Goal: Task Accomplishment & Management: Manage account settings

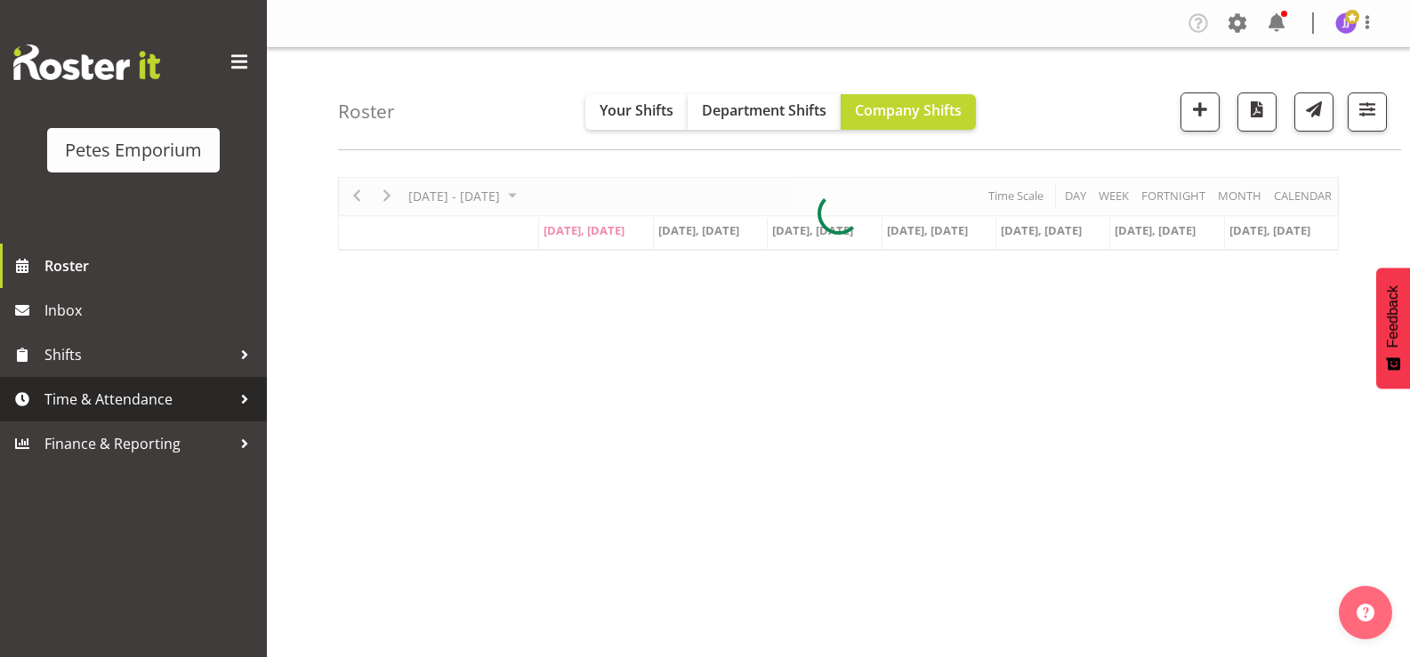
click at [126, 395] on span "Time & Attendance" at bounding box center [137, 399] width 187 height 27
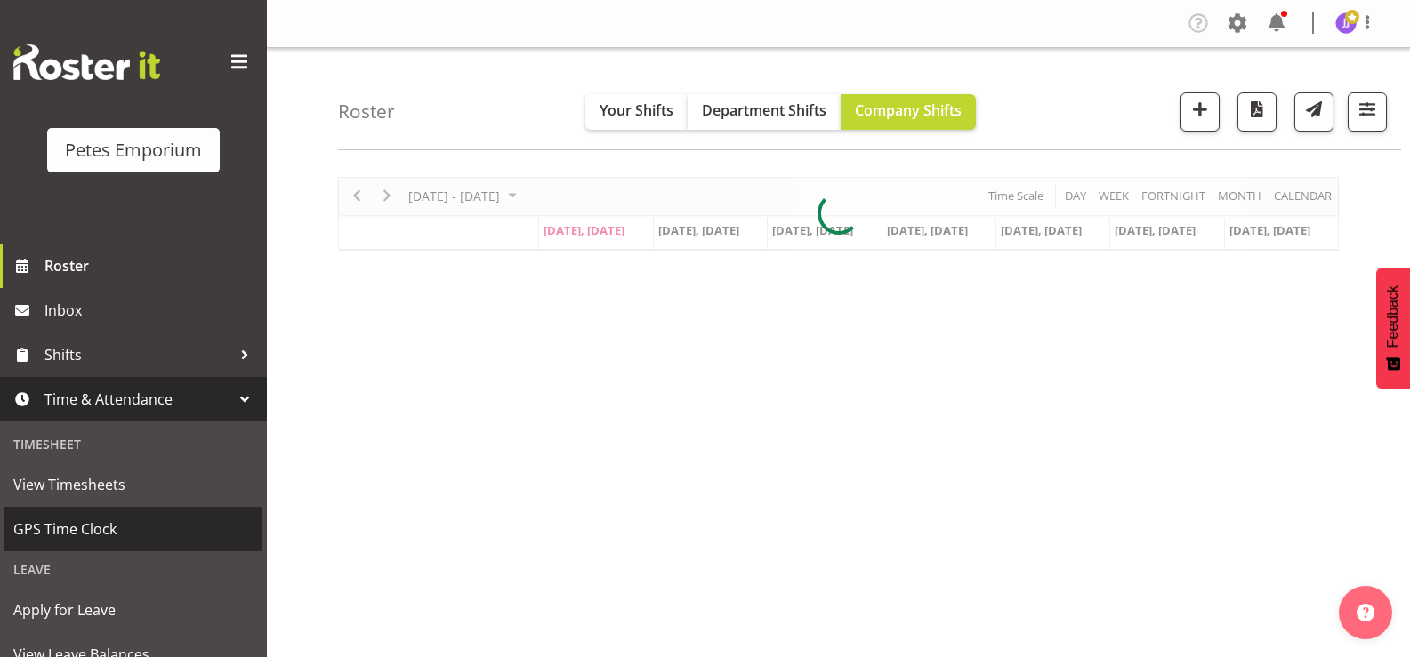
click at [118, 536] on span "GPS Time Clock" at bounding box center [133, 529] width 240 height 27
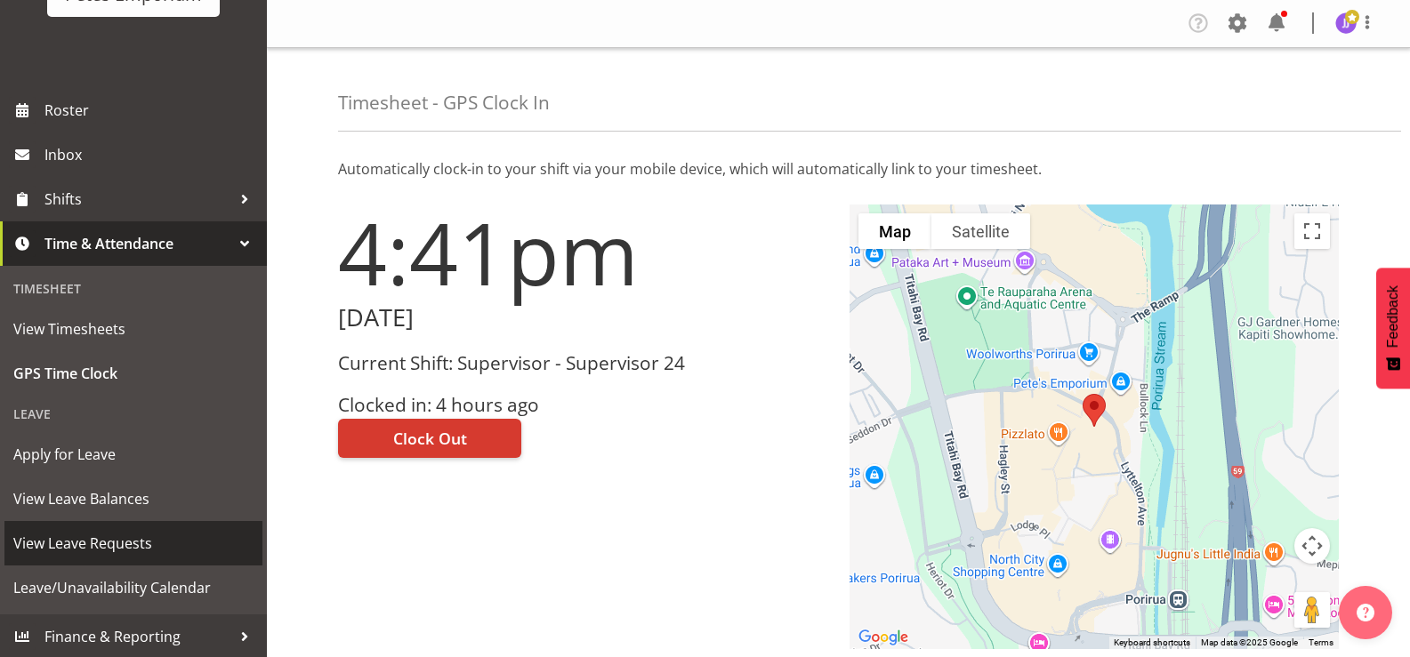
scroll to position [157, 0]
click at [141, 550] on span "View Leave Requests" at bounding box center [133, 541] width 240 height 27
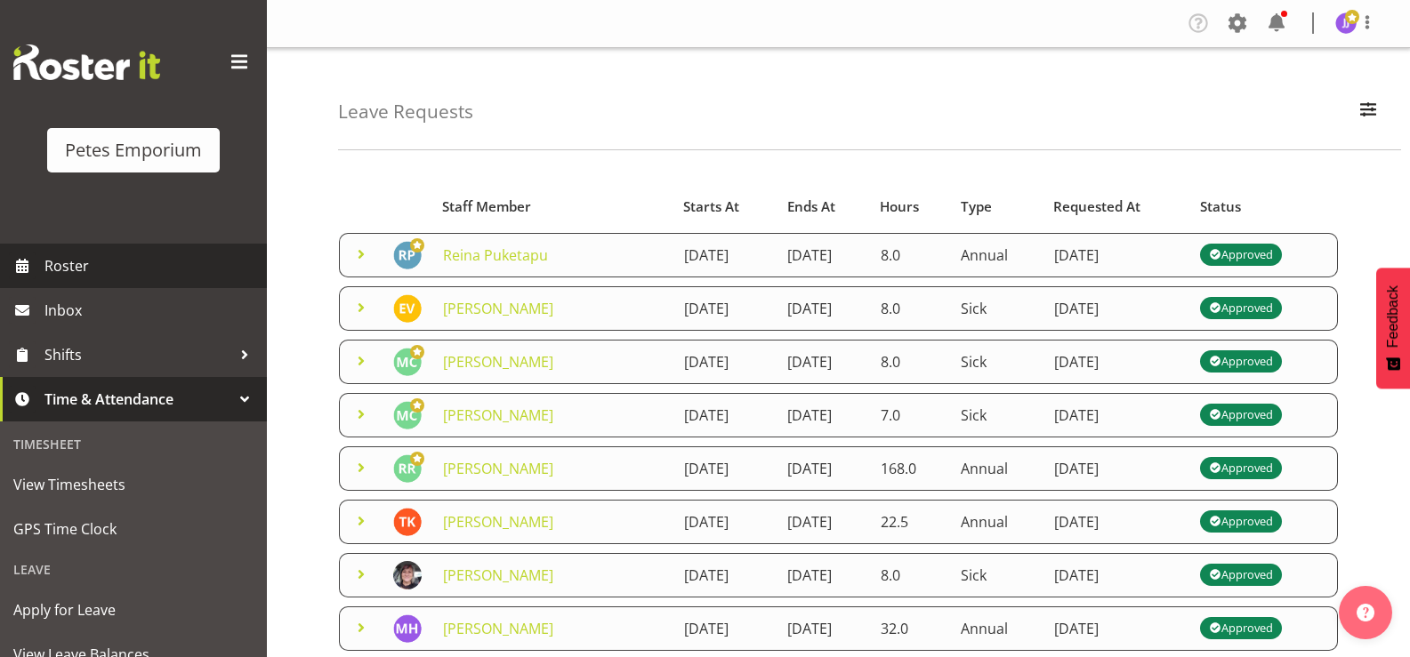
click at [85, 262] on span "Roster" at bounding box center [151, 266] width 214 height 27
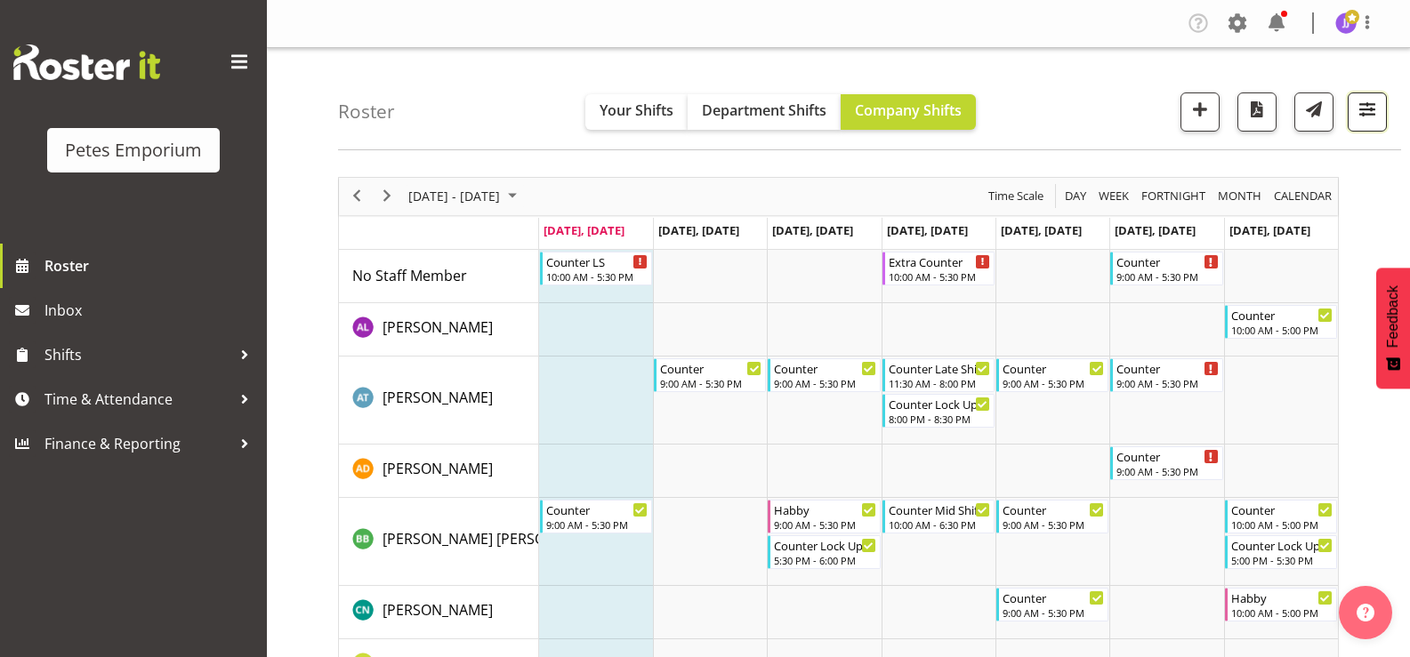
click at [1371, 121] on span "button" at bounding box center [1367, 109] width 23 height 23
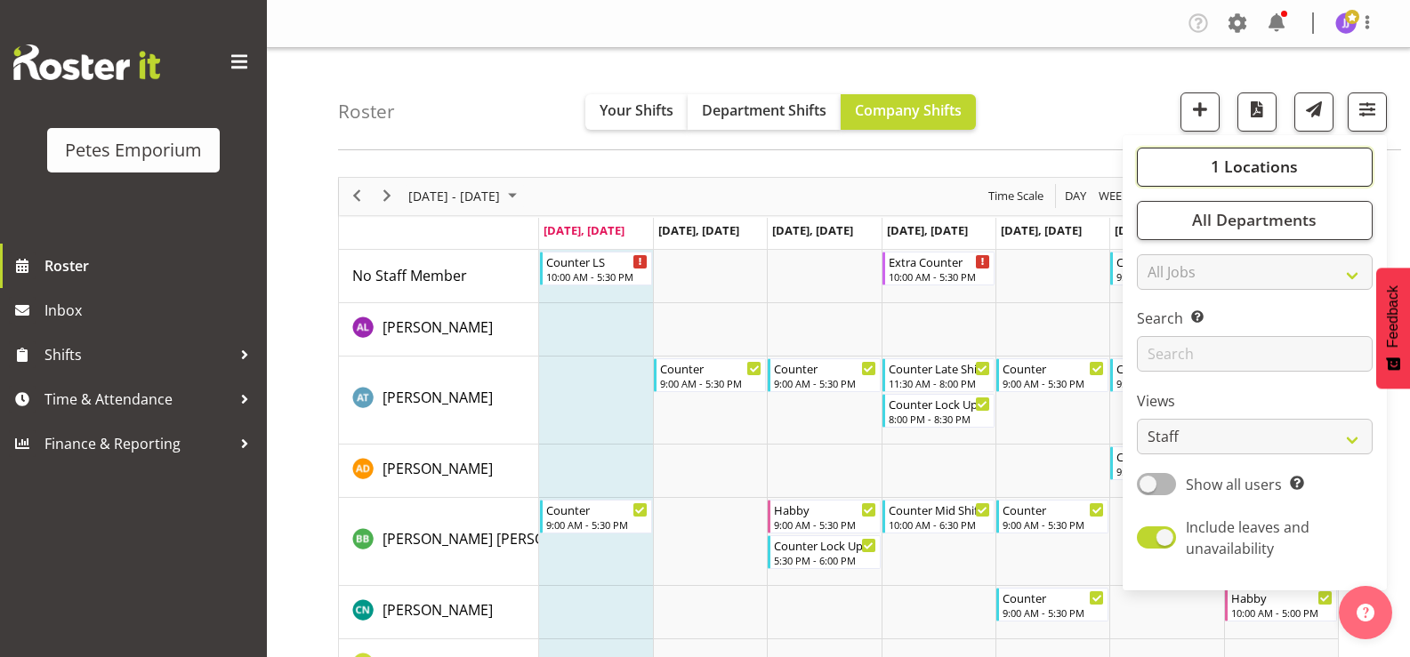
click at [1229, 169] on span "1 Locations" at bounding box center [1254, 166] width 87 height 21
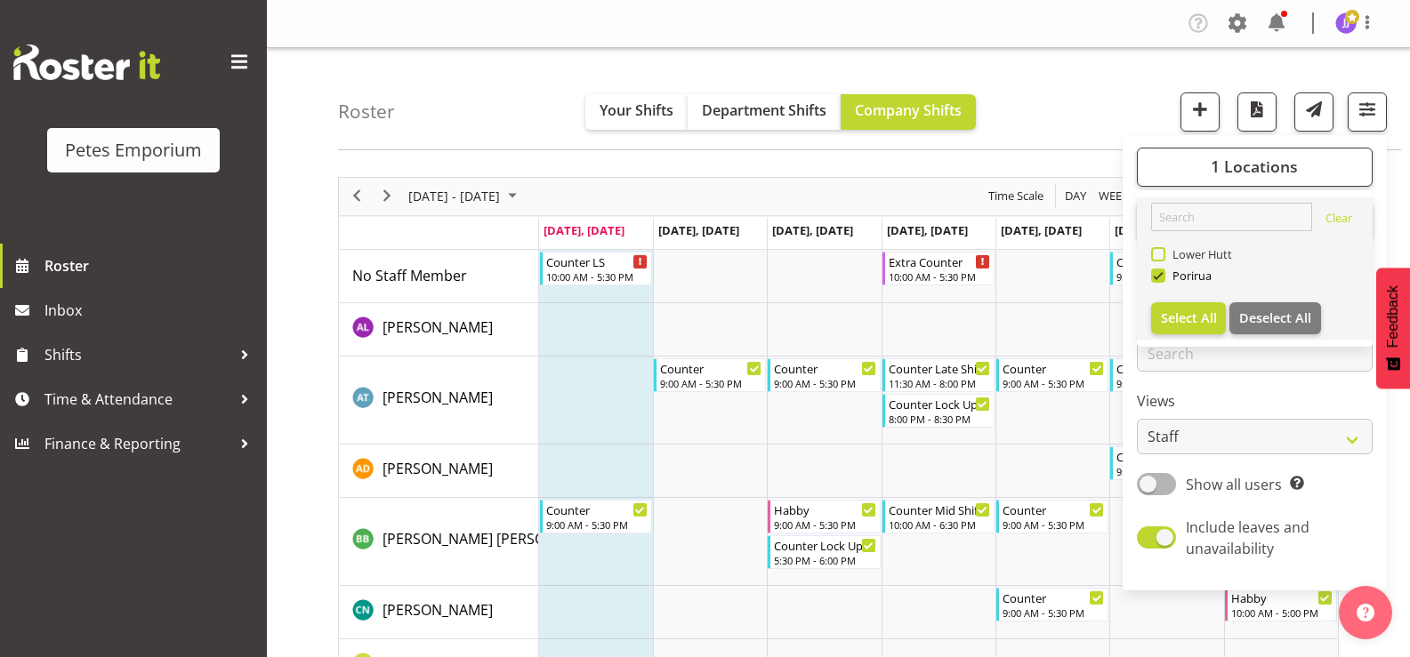
click at [1159, 251] on span at bounding box center [1158, 254] width 14 height 14
click at [1159, 251] on input "Lower Hutt" at bounding box center [1157, 254] width 12 height 12
checkbox input "true"
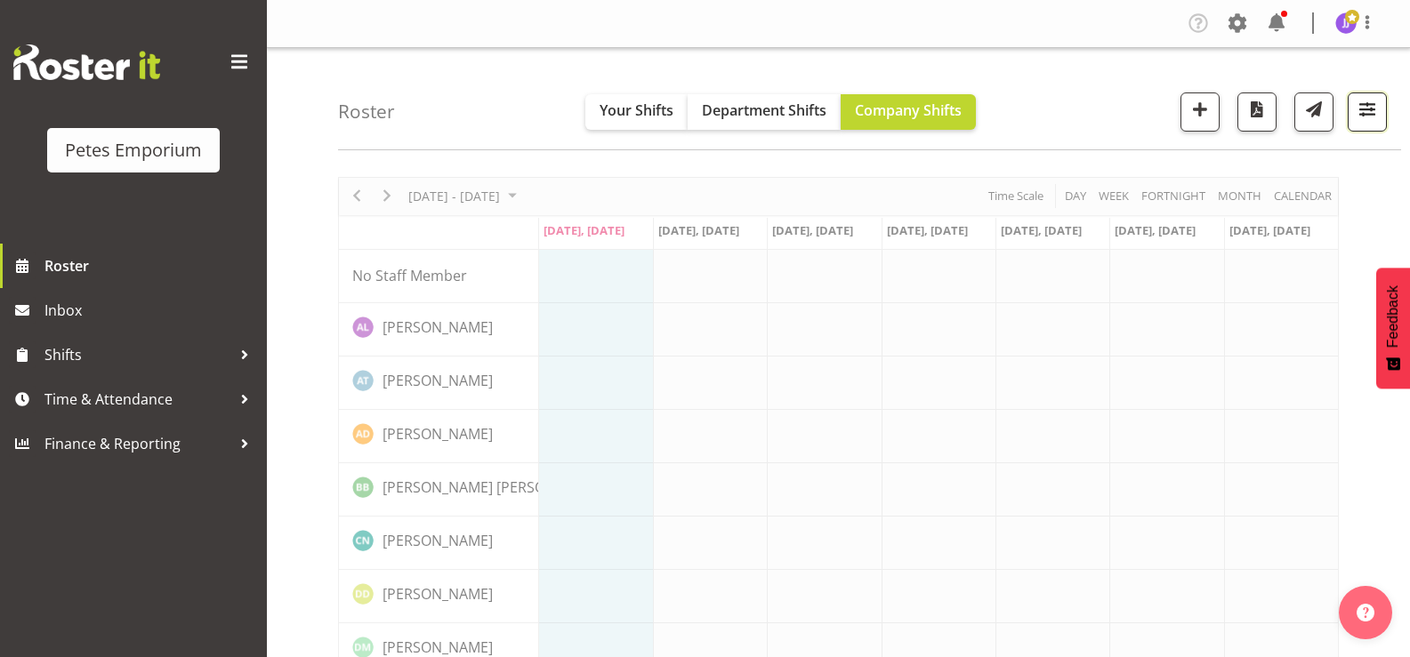
click at [1351, 122] on button "button" at bounding box center [1367, 112] width 39 height 39
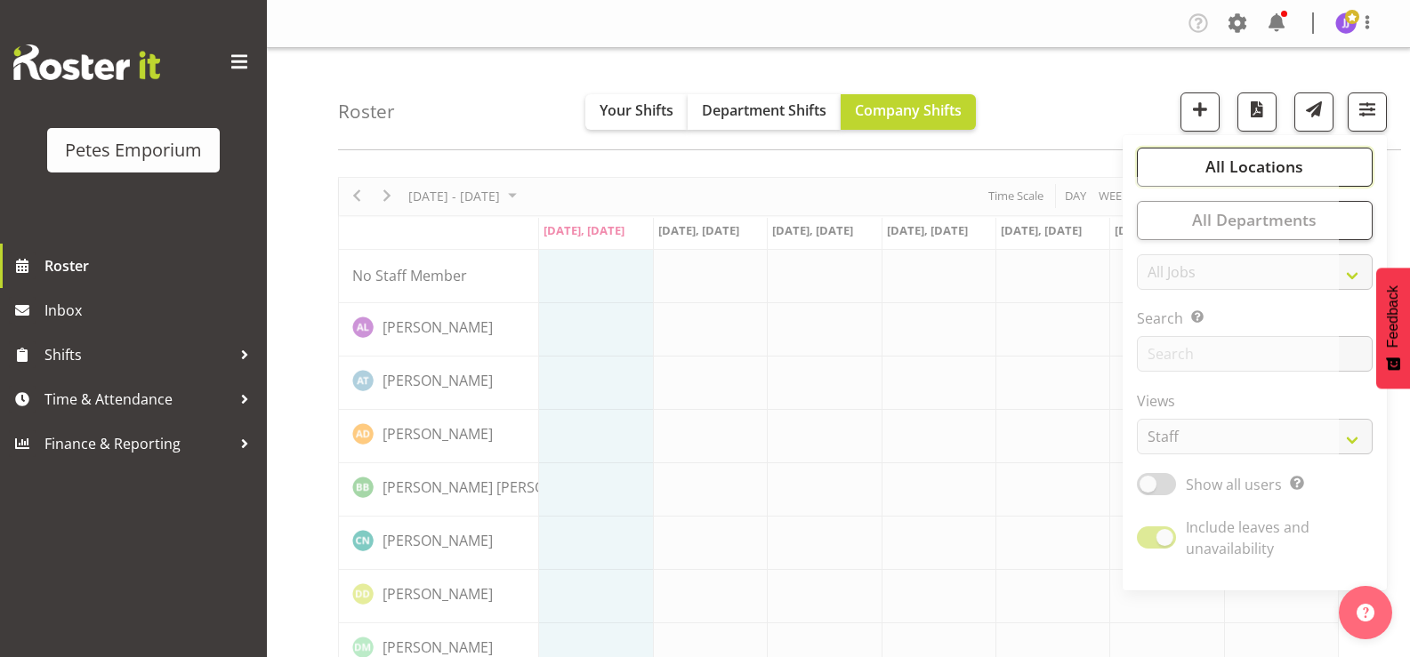
click at [1214, 170] on span "All Locations" at bounding box center [1255, 166] width 98 height 21
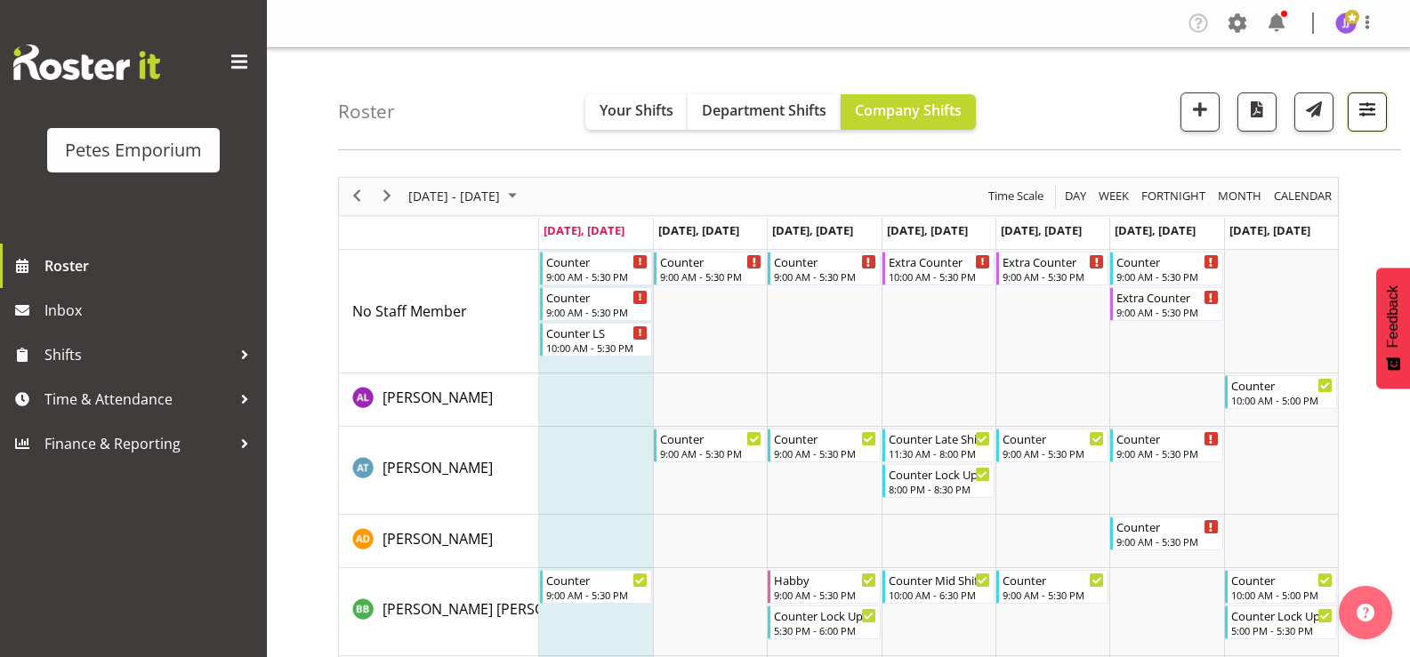
click at [1359, 116] on span "button" at bounding box center [1367, 109] width 23 height 23
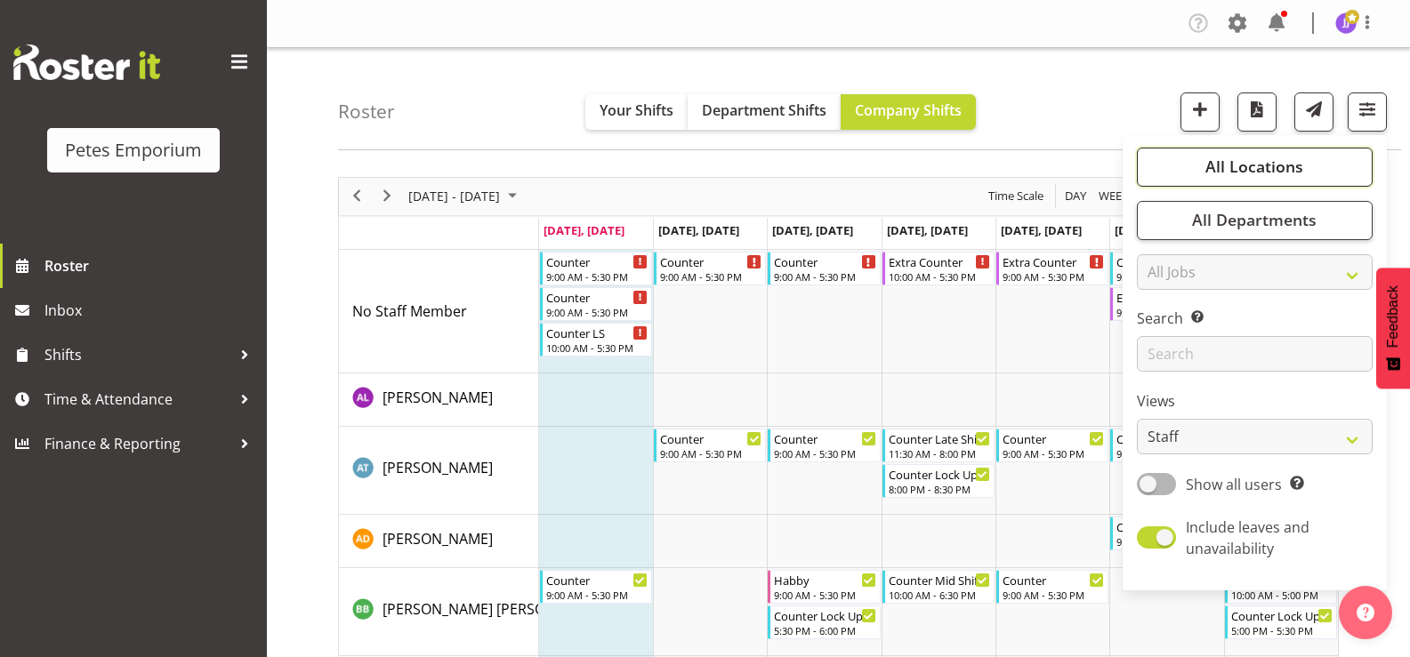
click at [1182, 176] on button "All Locations" at bounding box center [1255, 167] width 236 height 39
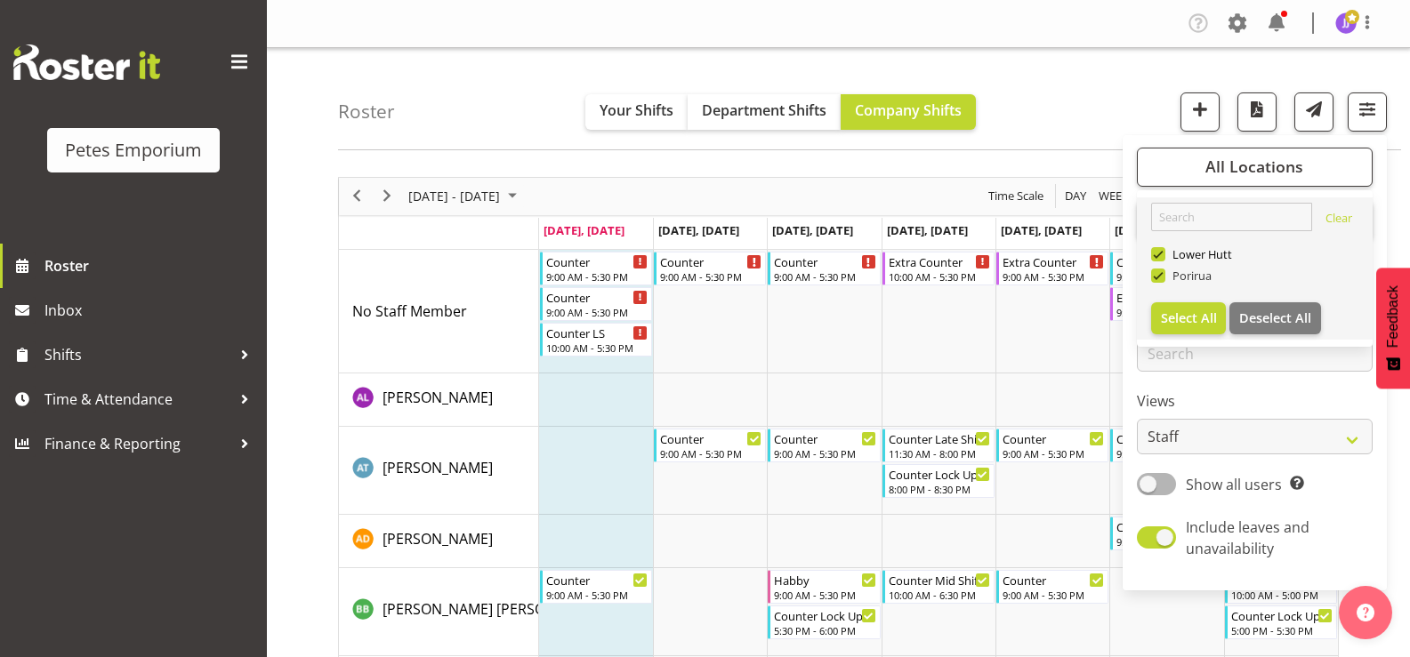
click at [1161, 271] on span at bounding box center [1158, 276] width 14 height 14
click at [1161, 271] on input "Porirua" at bounding box center [1157, 276] width 12 height 12
checkbox input "false"
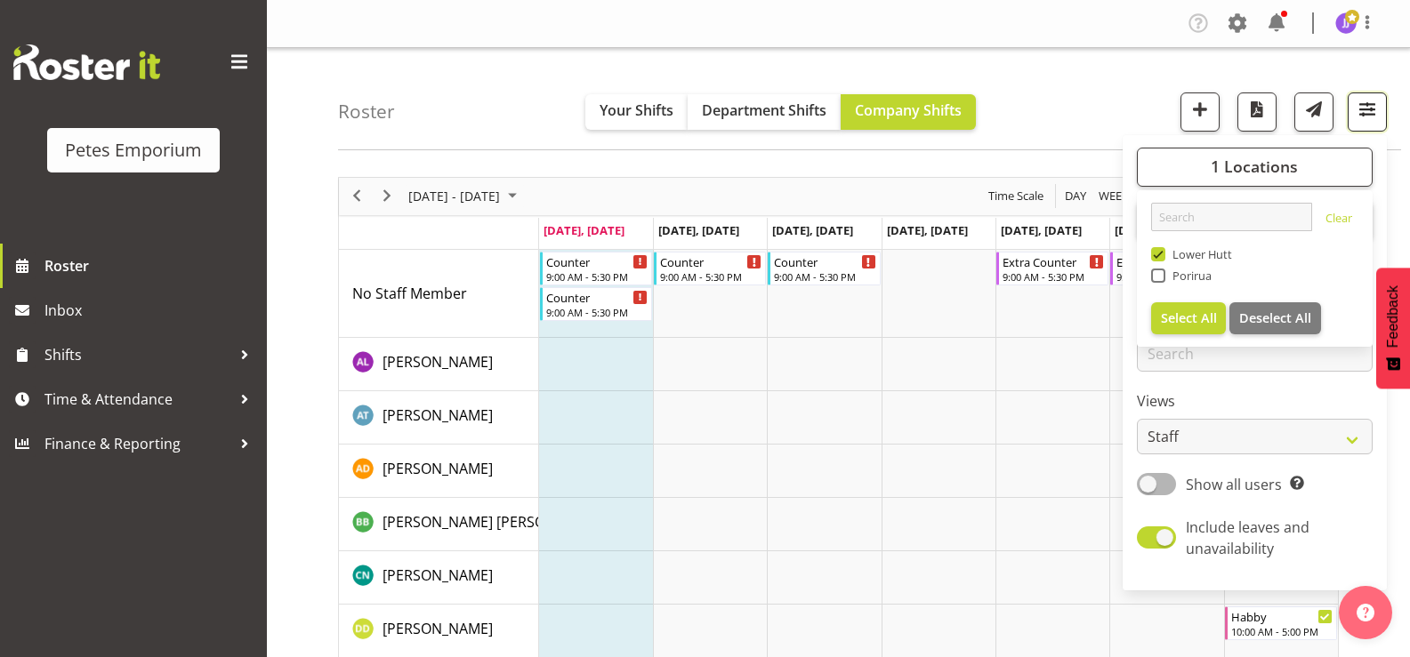
click at [1368, 121] on span "button" at bounding box center [1367, 109] width 23 height 23
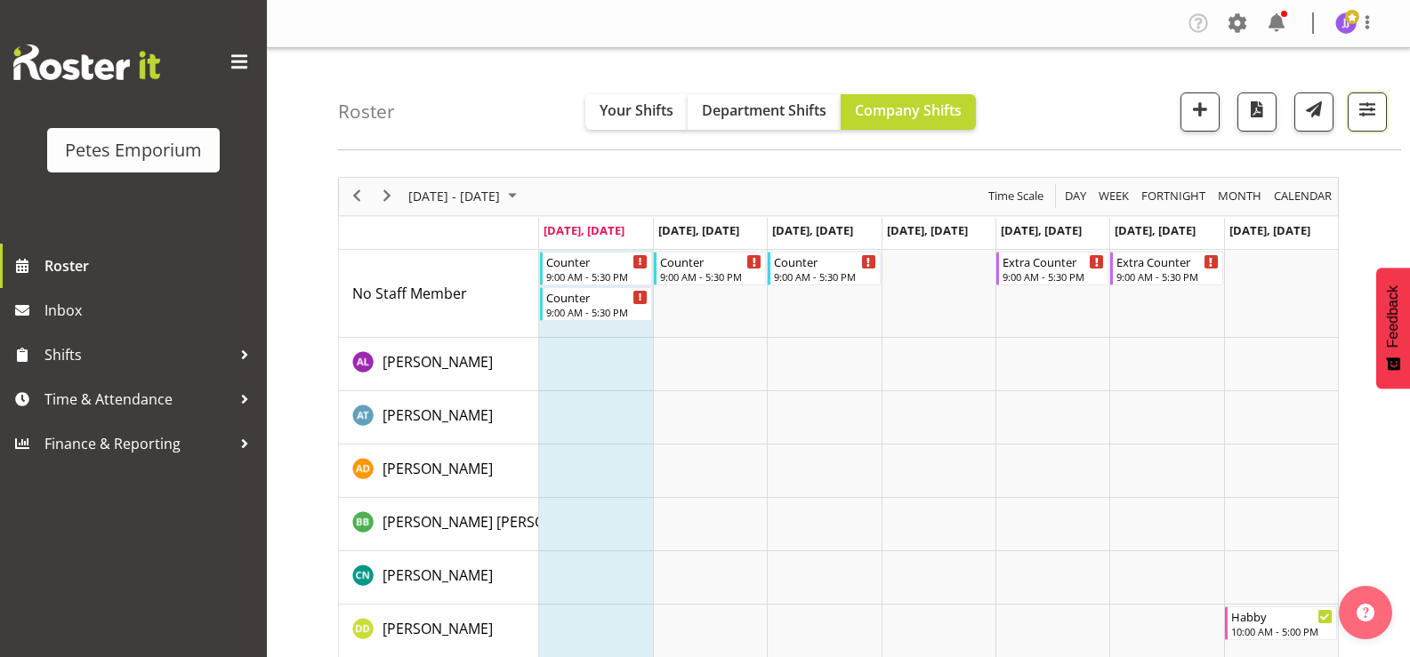
drag, startPoint x: 1363, startPoint y: 125, endPoint x: 1359, endPoint y: 146, distance: 20.9
click at [1363, 126] on button "button" at bounding box center [1367, 112] width 39 height 39
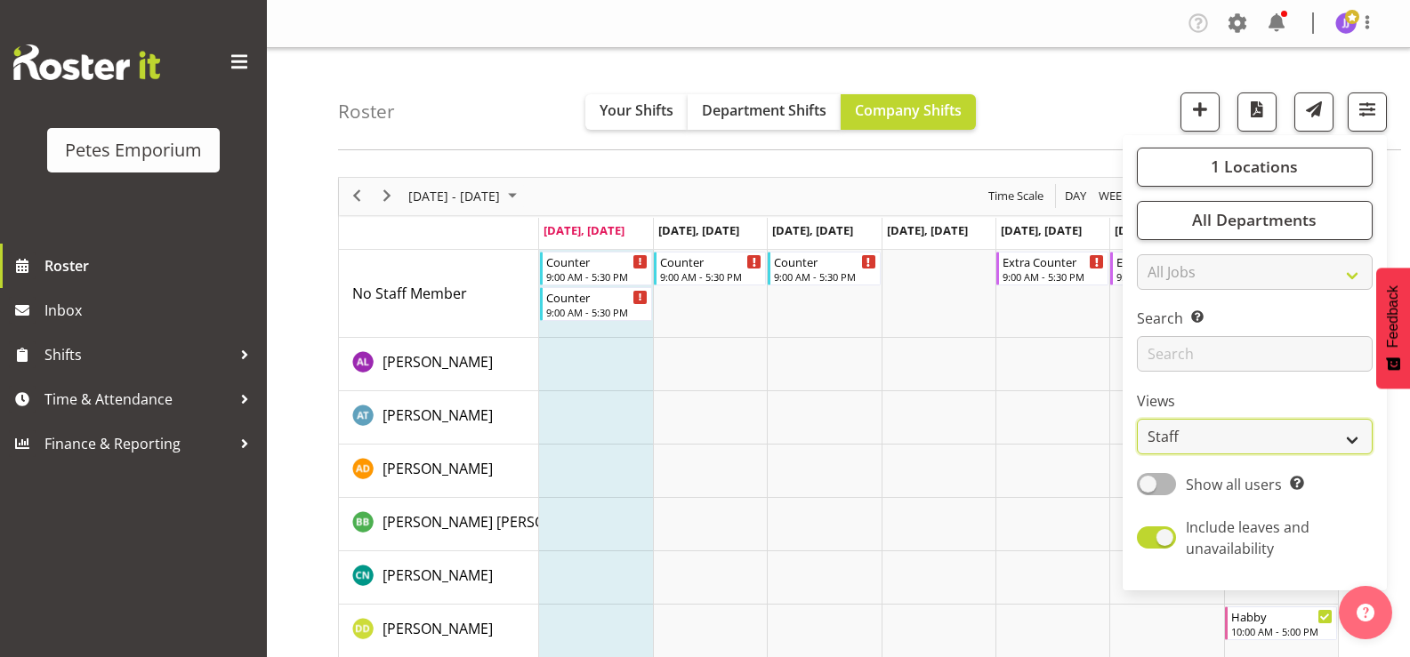
click at [1358, 440] on select "Staff Role Shift - Horizontal Shift - Vertical Staff - Location" at bounding box center [1255, 437] width 236 height 36
select select "shift"
click at [1138, 419] on select "Staff Role Shift - Horizontal Shift - Vertical Staff - Location" at bounding box center [1255, 437] width 236 height 36
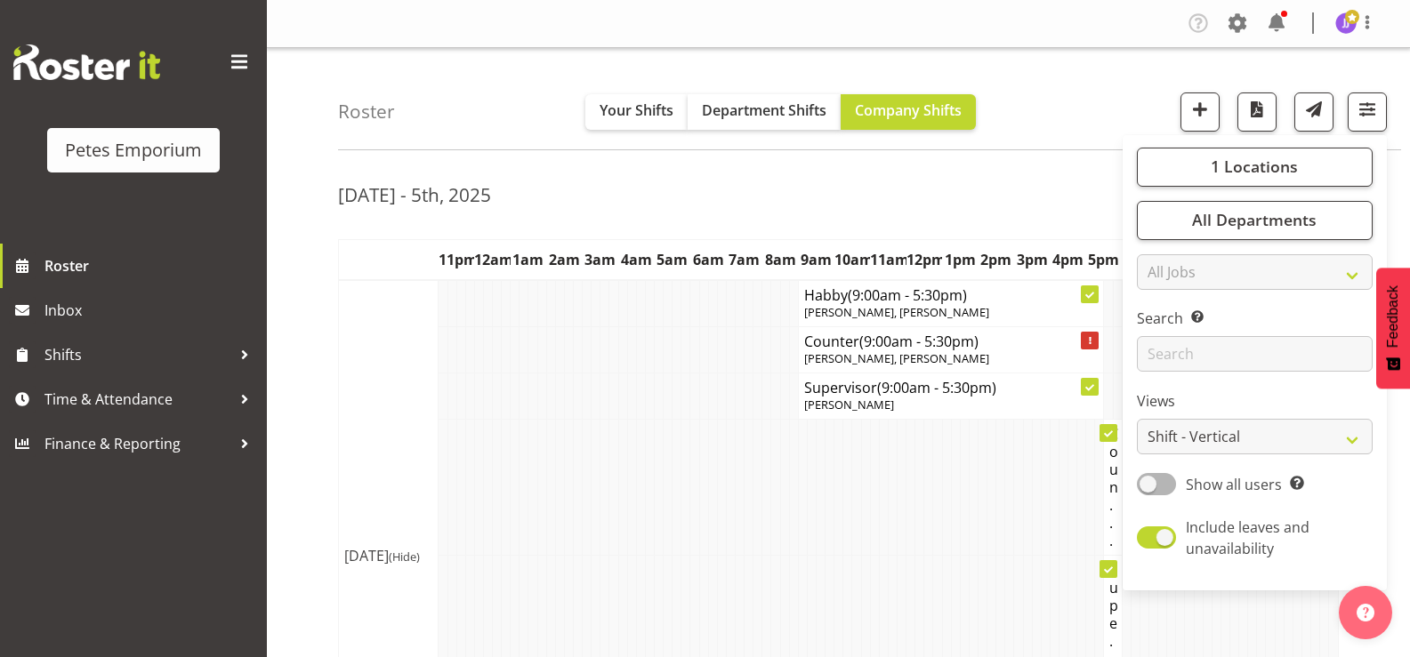
click at [777, 512] on td at bounding box center [775, 488] width 9 height 136
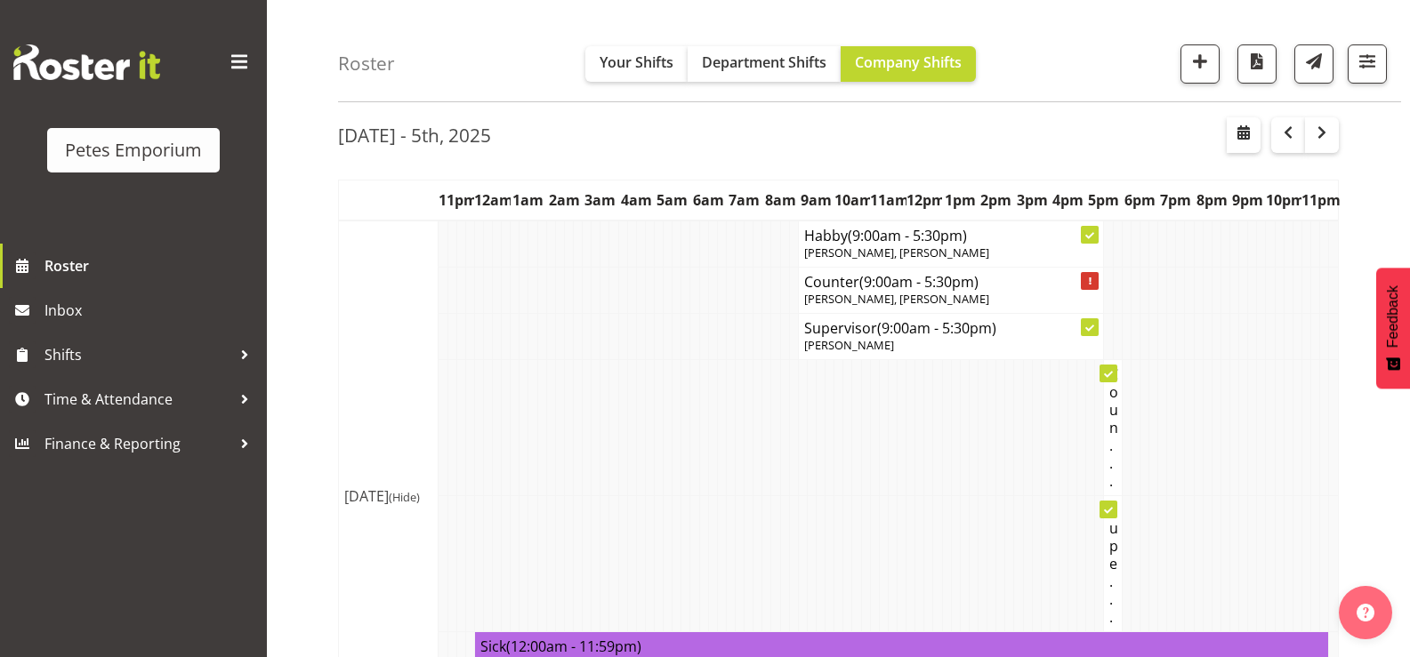
scroll to position [89, 0]
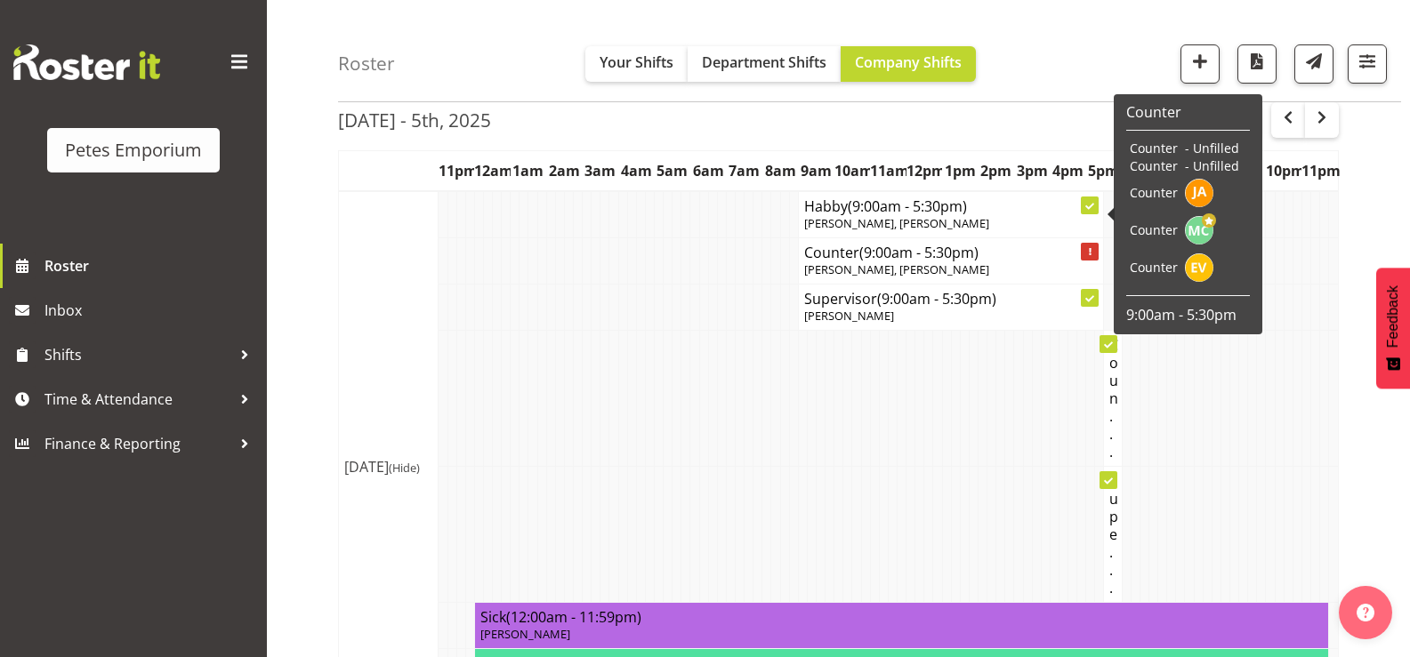
click at [855, 215] on span "Maureen Sellwood, Nicole Thomson" at bounding box center [896, 223] width 185 height 16
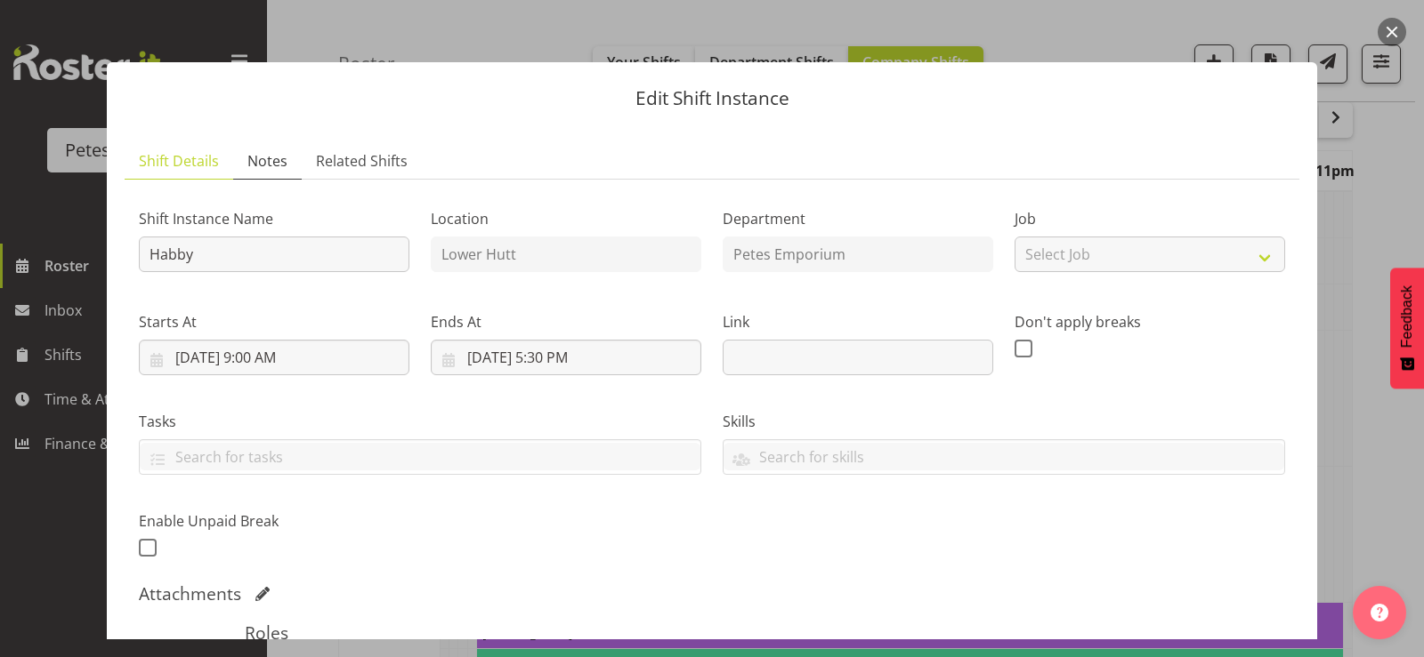
click at [274, 170] on span "Notes" at bounding box center [267, 160] width 40 height 21
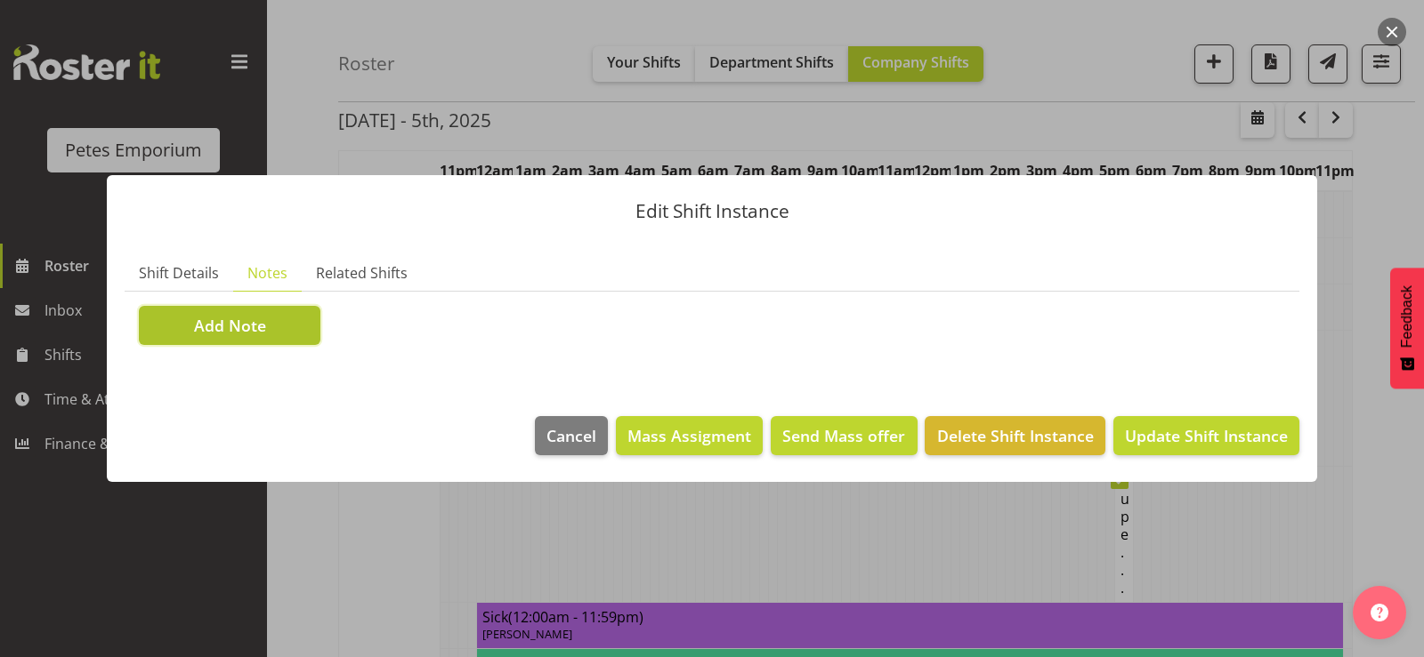
click at [231, 328] on span "Add Note" at bounding box center [230, 325] width 72 height 23
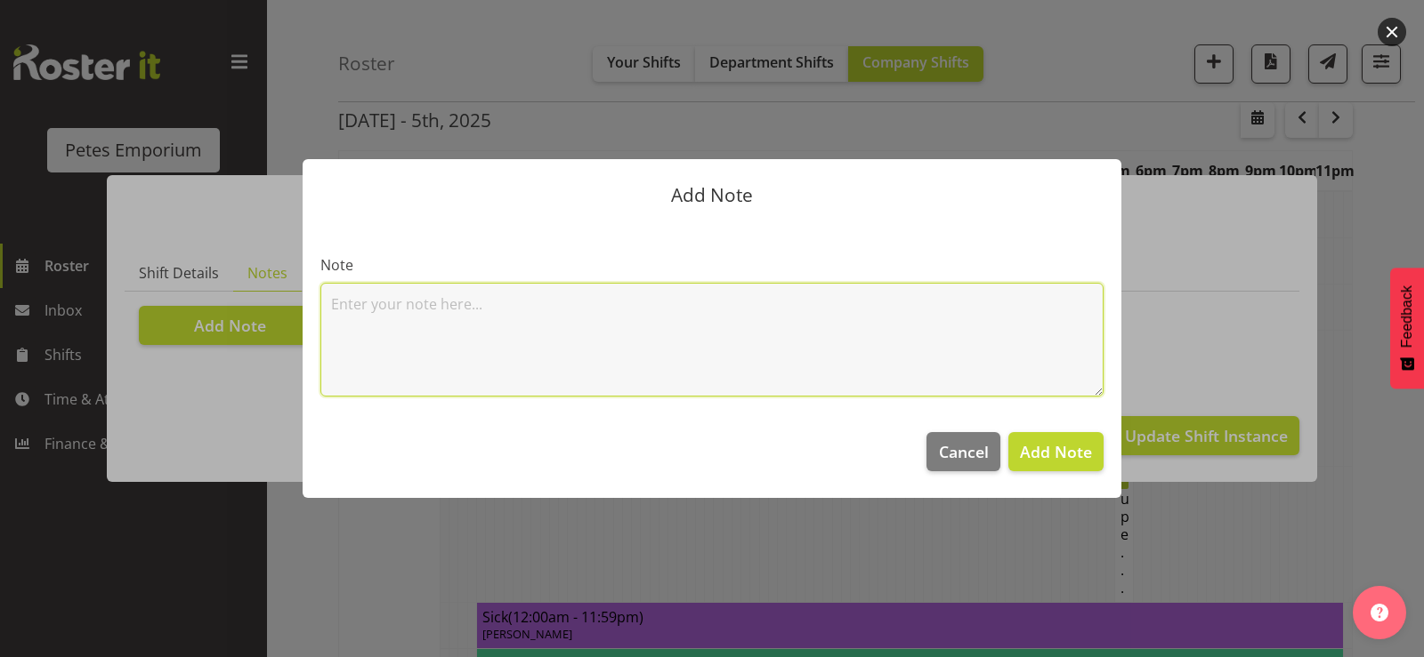
click at [385, 315] on textarea at bounding box center [711, 340] width 783 height 114
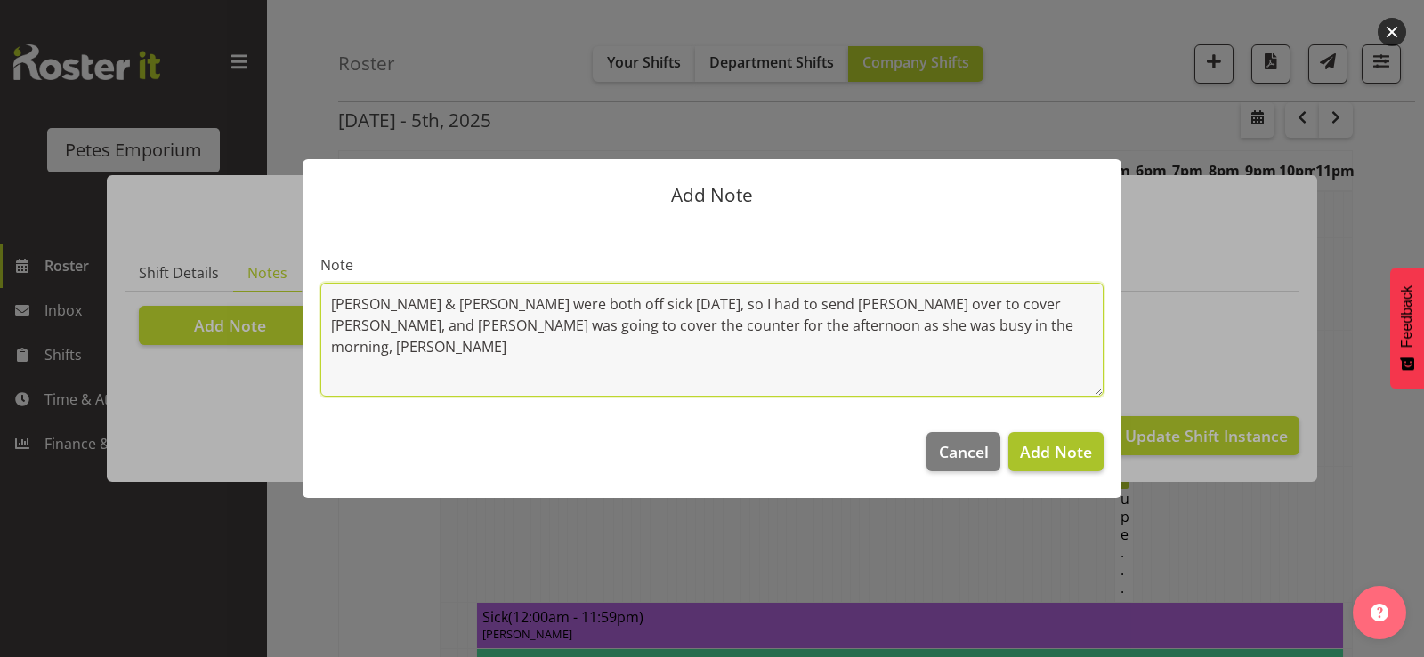
type textarea "Reina & Eva were both off sick today, so I had to send Tamara over to cover hab…"
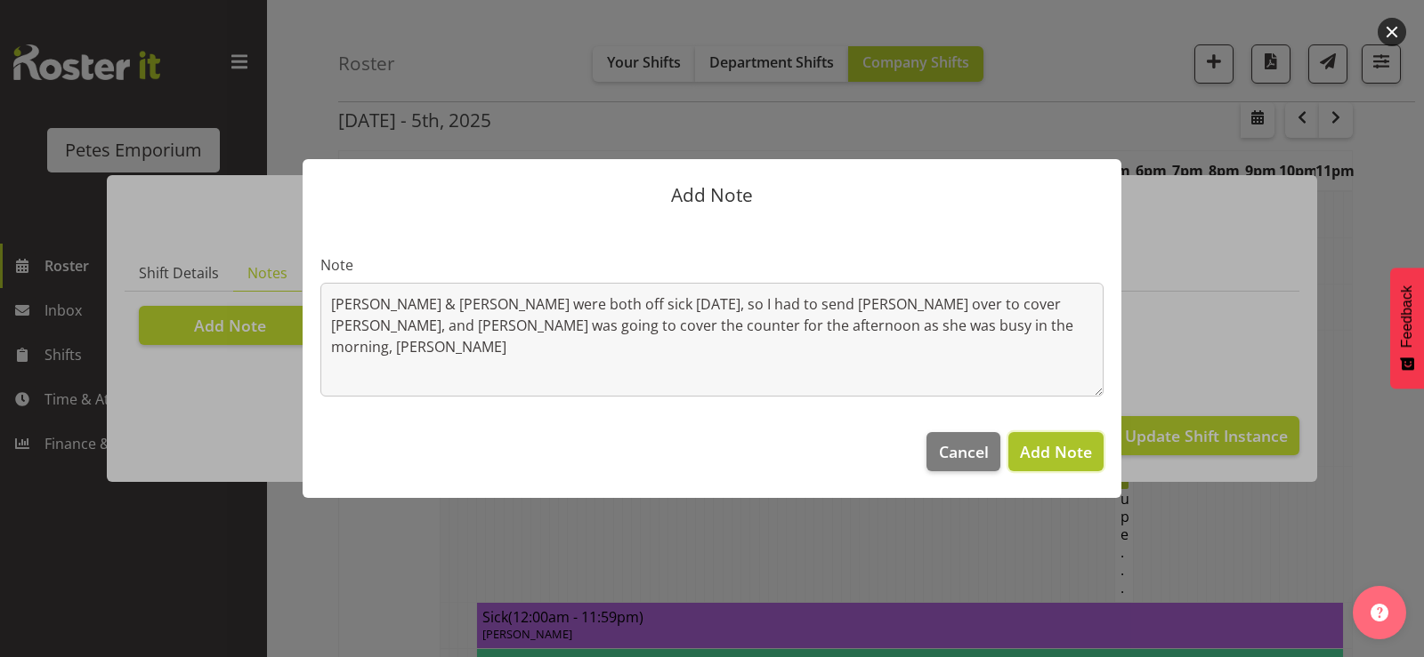
click at [1035, 453] on span "Add Note" at bounding box center [1056, 451] width 72 height 21
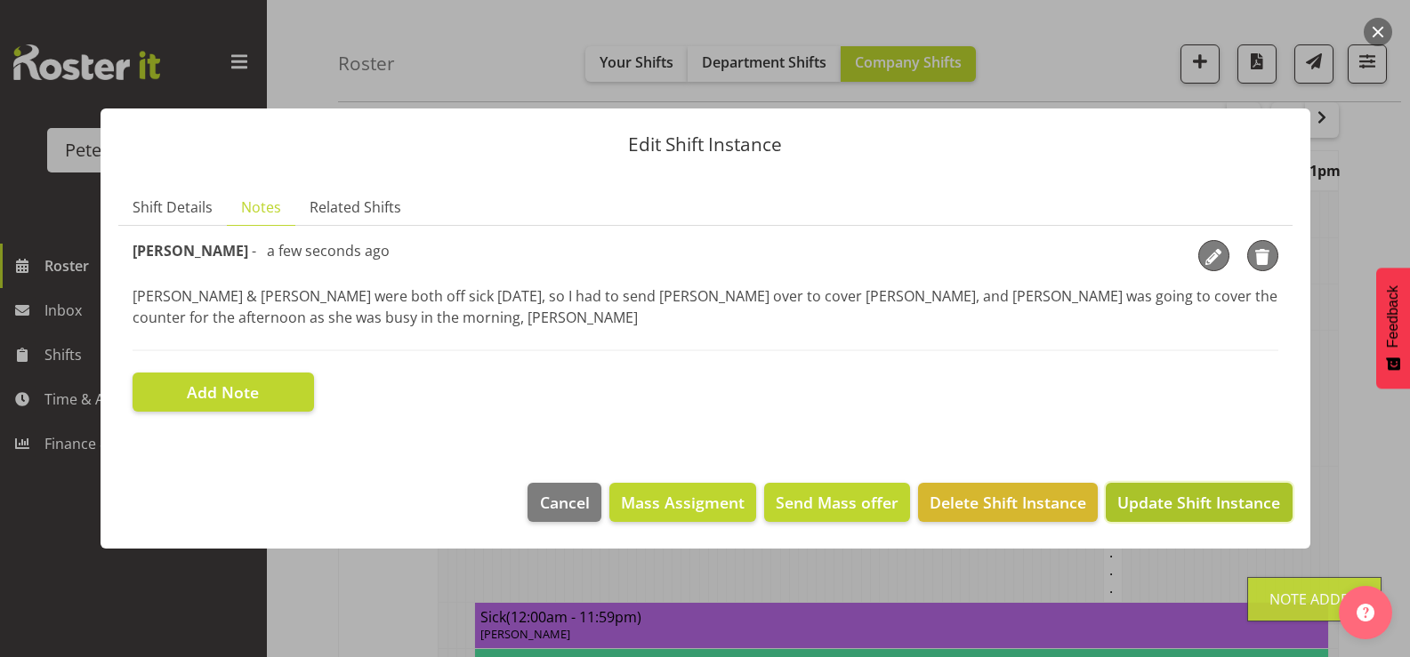
click at [1157, 500] on span "Update Shift Instance" at bounding box center [1198, 502] width 163 height 23
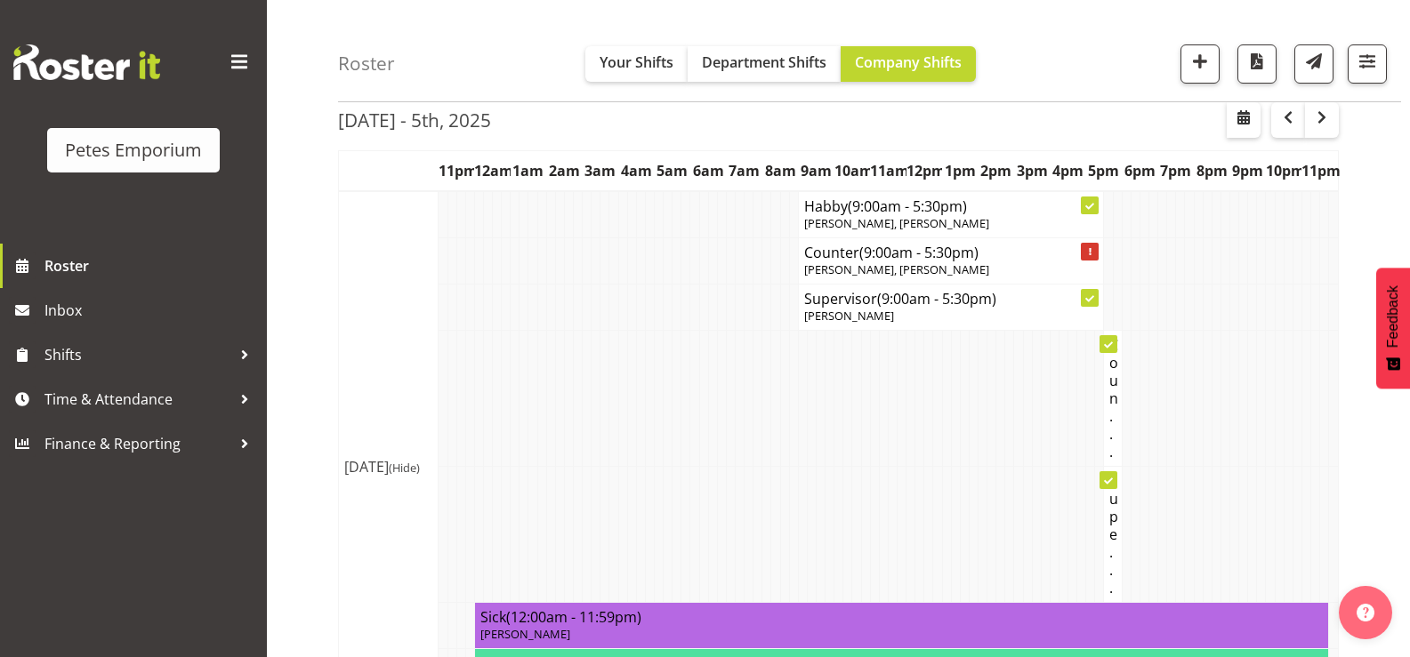
click at [830, 456] on td at bounding box center [830, 399] width 9 height 136
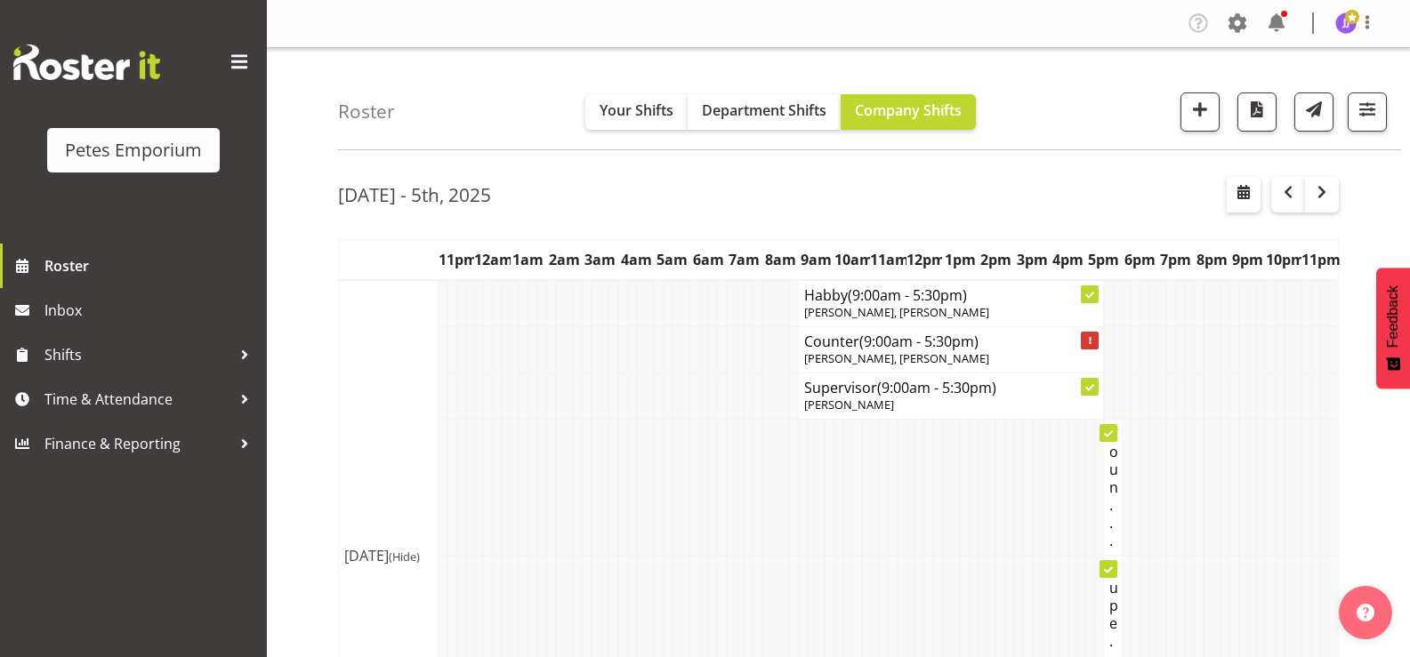
scroll to position [534, 0]
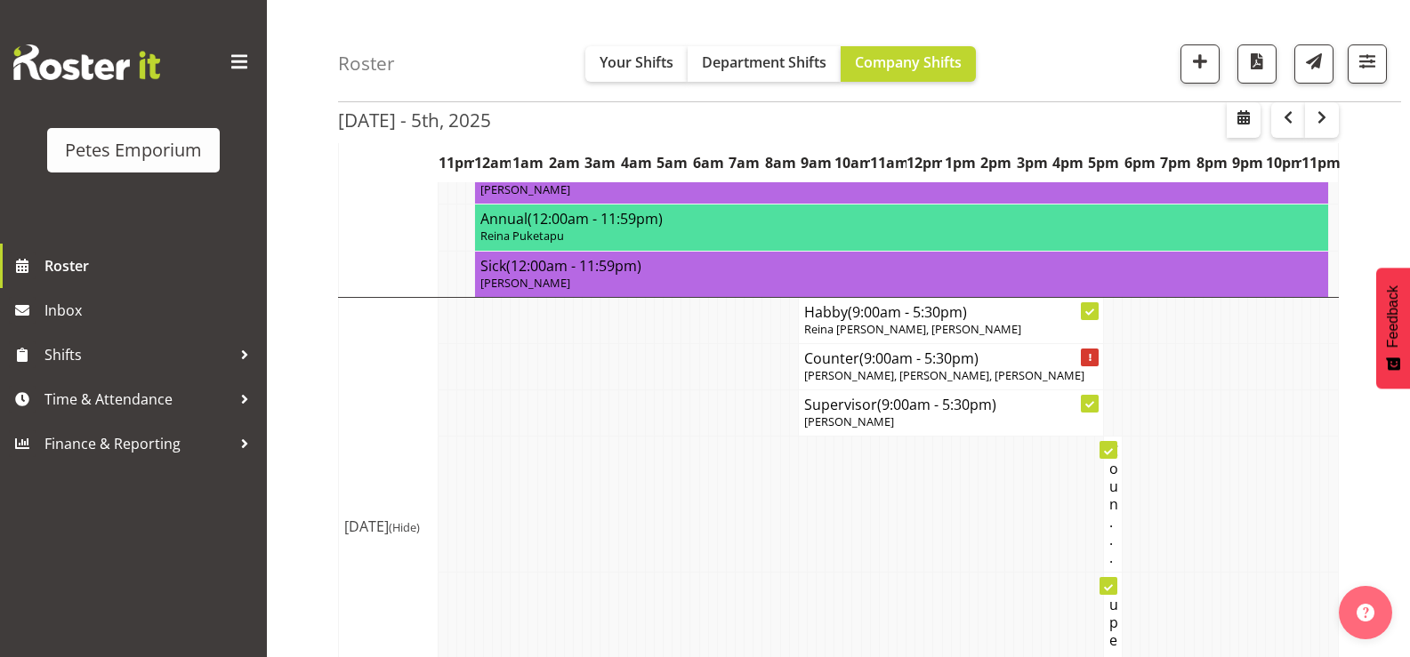
click at [684, 448] on td at bounding box center [686, 505] width 9 height 136
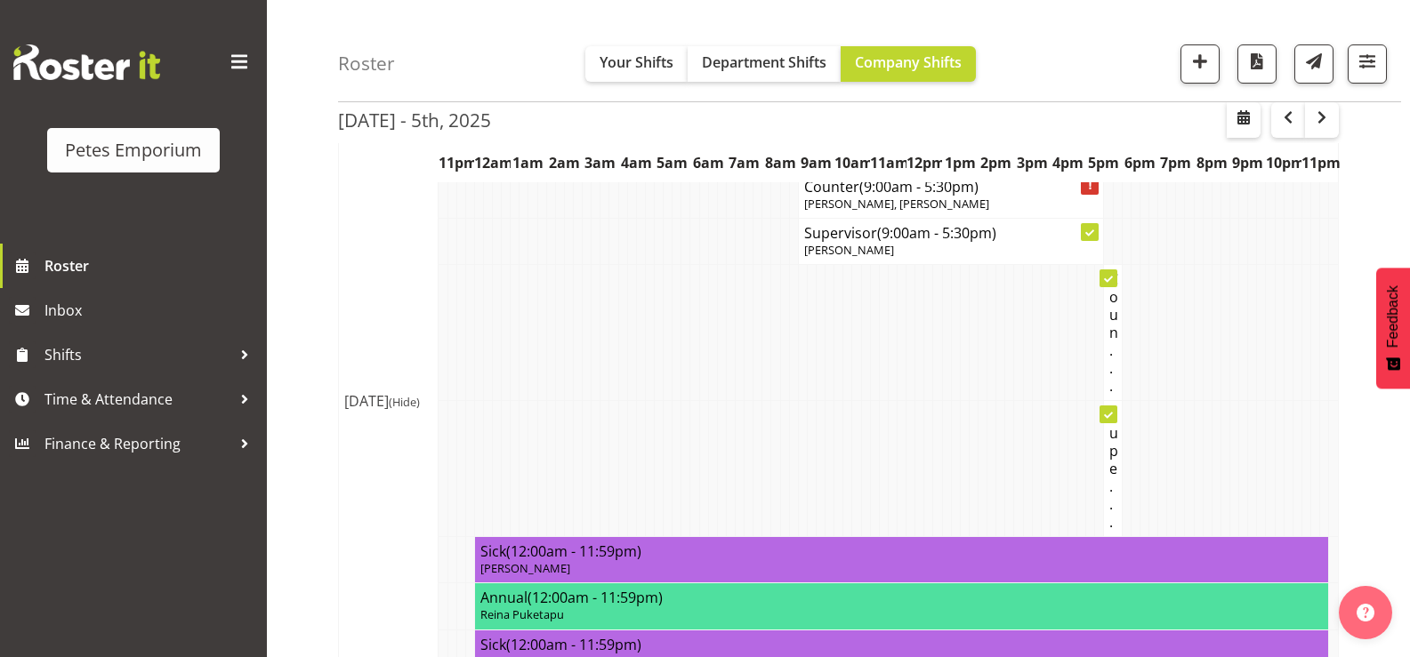
scroll to position [0, 0]
